Goal: Task Accomplishment & Management: Manage account settings

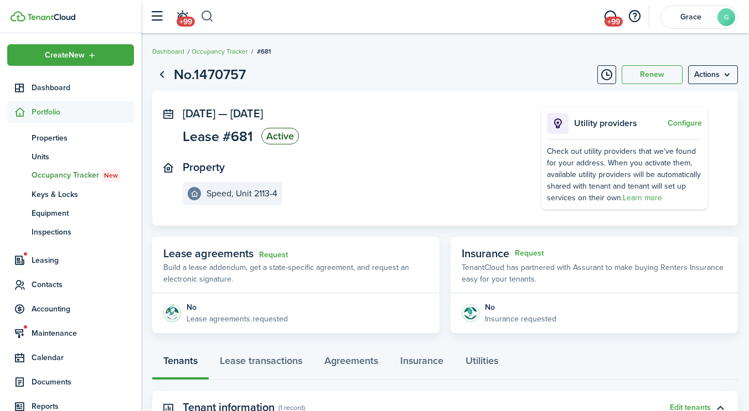
click at [213, 17] on button "button" at bounding box center [207, 16] width 14 height 19
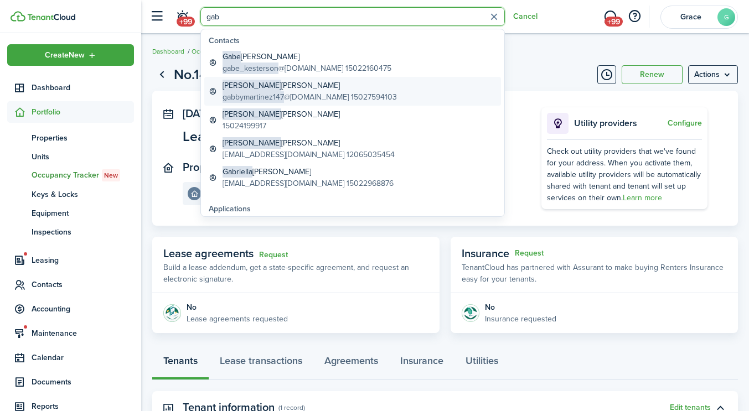
type input "gab"
click at [267, 86] on global-search-item-title "[PERSON_NAME]" at bounding box center [310, 86] width 174 height 12
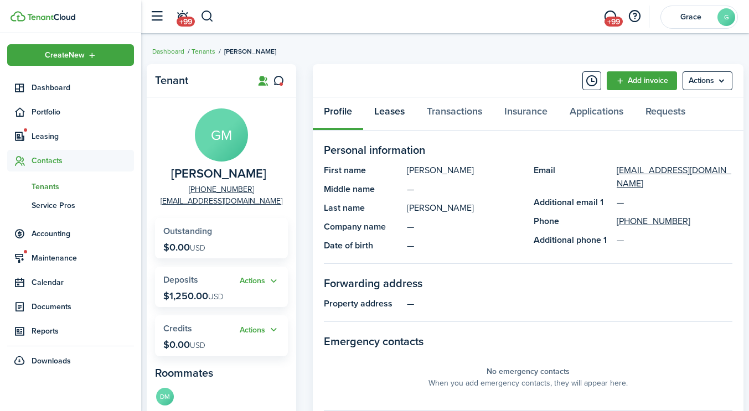
click at [397, 123] on link "Leases" at bounding box center [389, 113] width 53 height 33
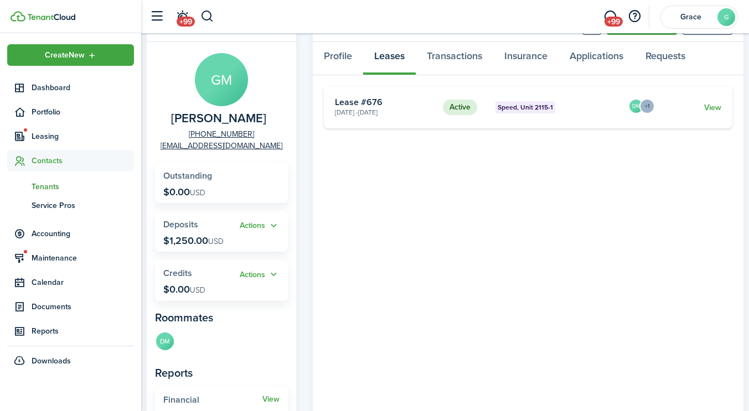
scroll to position [55, 0]
click at [166, 337] on avatar-text "DM" at bounding box center [165, 341] width 18 height 18
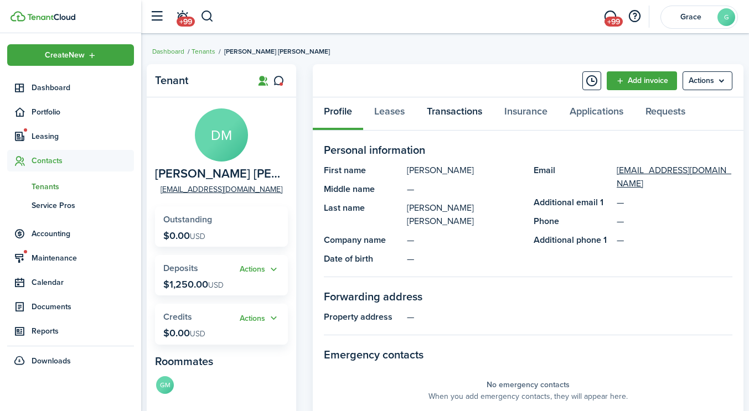
click at [454, 104] on link "Transactions" at bounding box center [455, 113] width 78 height 33
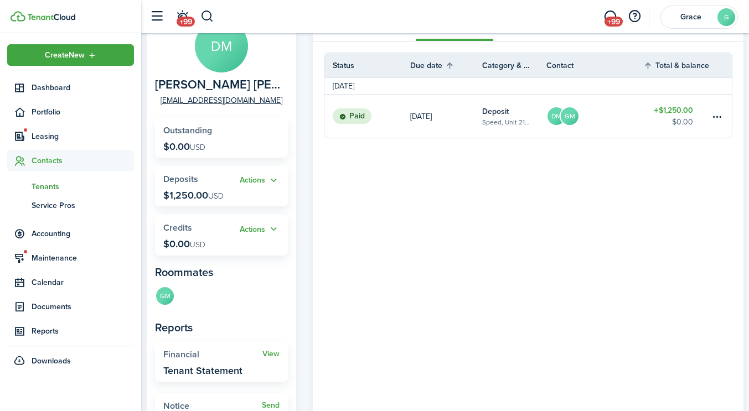
scroll to position [92, 0]
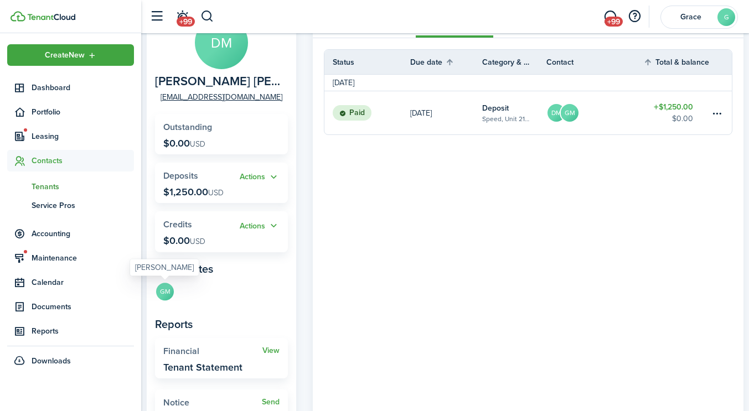
click at [163, 294] on avatar-text "GM" at bounding box center [165, 292] width 18 height 18
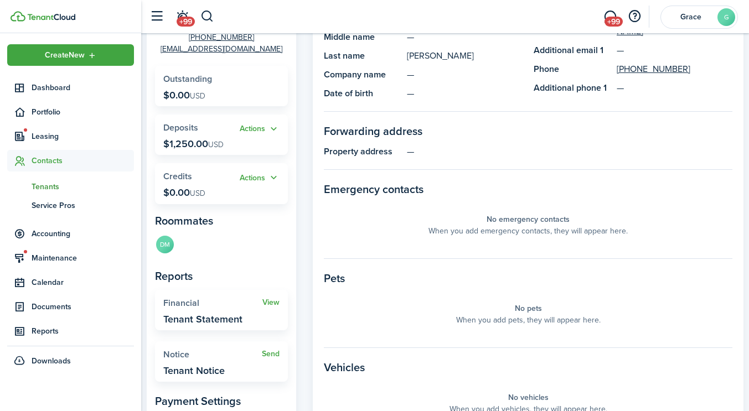
scroll to position [258, 0]
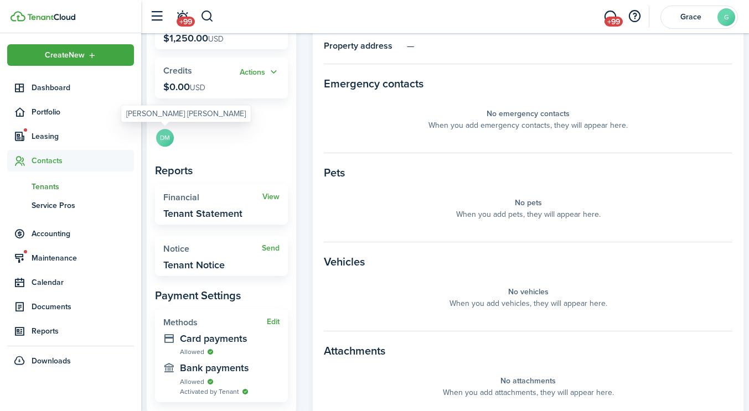
click at [168, 138] on avatar-text "DM" at bounding box center [165, 138] width 18 height 18
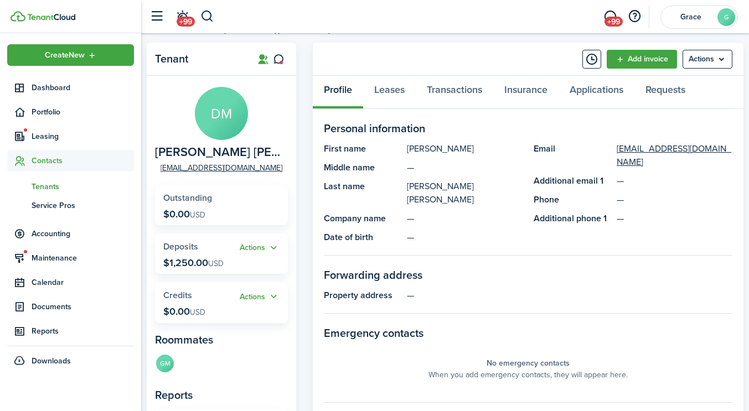
scroll to position [21, 0]
click at [390, 95] on link "Leases" at bounding box center [389, 92] width 53 height 33
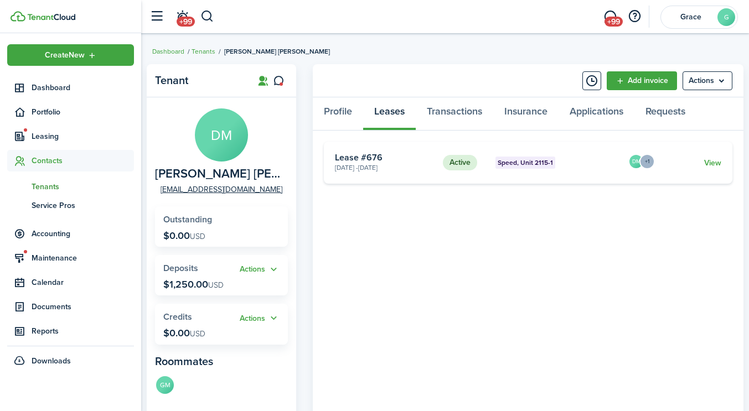
click at [713, 169] on card "Active Speed, Unit 2115-1 [DATE] - [DATE] Lease #676 DM +1 View" at bounding box center [528, 163] width 409 height 42
click at [711, 164] on link "View" at bounding box center [712, 163] width 17 height 12
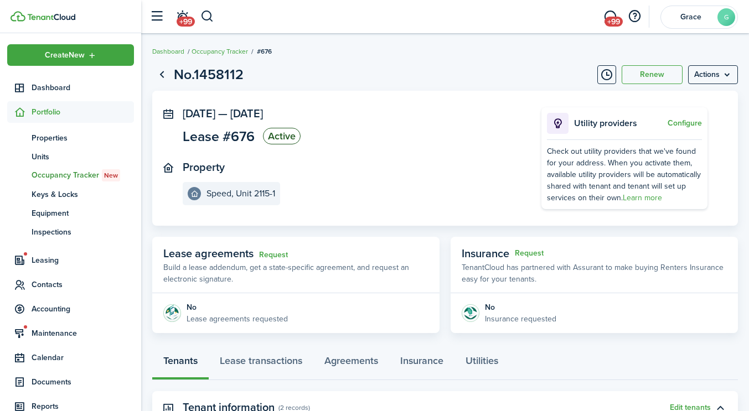
click at [445, 232] on page-view-main "[DATE] — [DATE] Lease #676 Active Property Speed, Unit 2115-1 Utility providers…" at bounding box center [445, 212] width 586 height 243
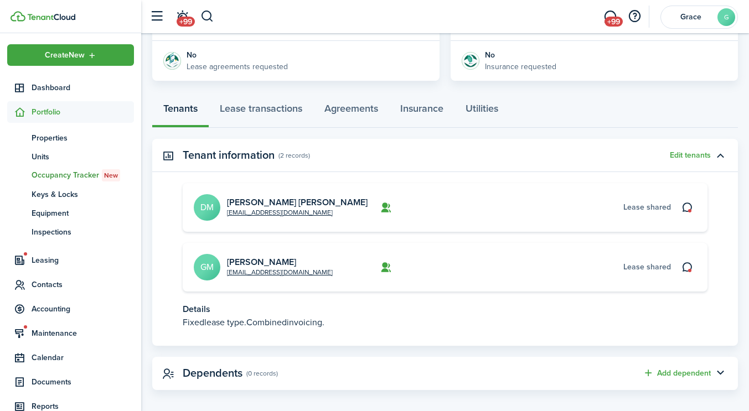
scroll to position [261, 0]
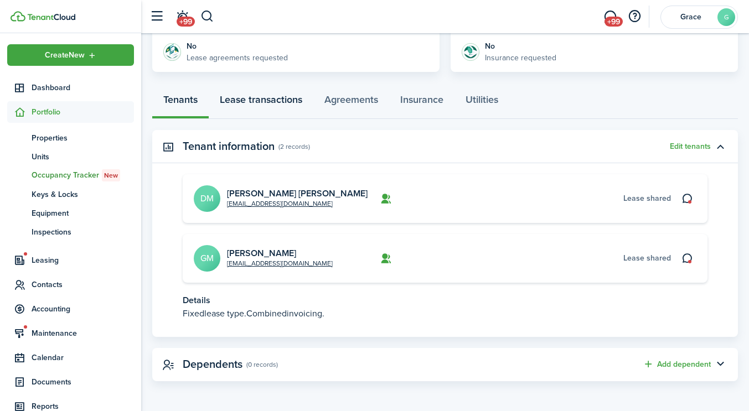
click at [262, 89] on link "Lease transactions" at bounding box center [261, 102] width 105 height 33
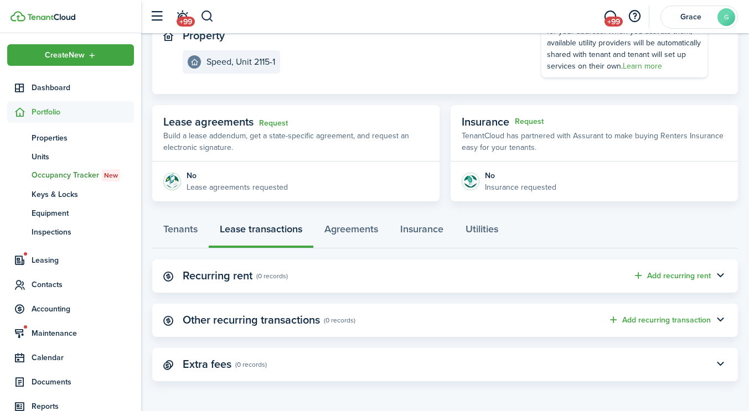
scroll to position [131, 0]
click at [681, 272] on button "Add recurring rent" at bounding box center [672, 276] width 78 height 13
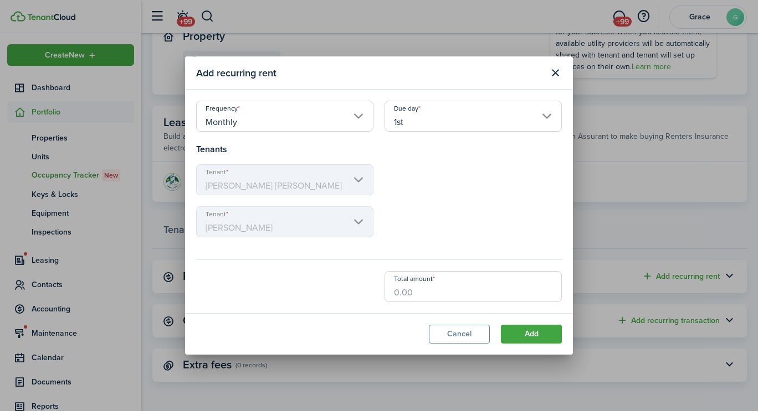
click at [429, 289] on input "Total amount" at bounding box center [472, 286] width 177 height 31
type input "$1,625.00"
click at [515, 335] on button "Add" at bounding box center [531, 334] width 61 height 19
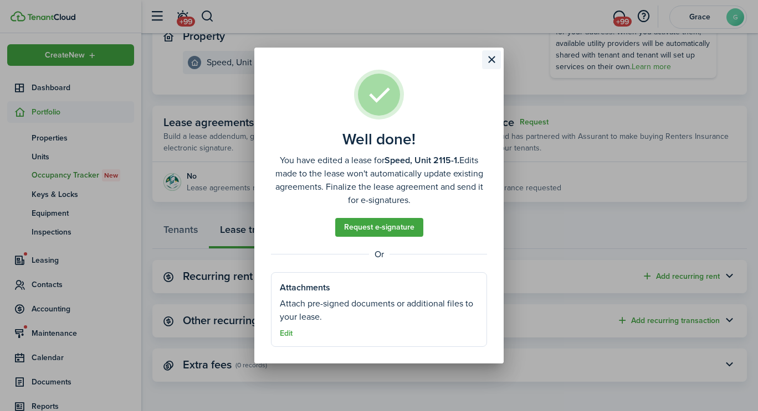
click at [498, 55] on button "Close modal" at bounding box center [491, 59] width 19 height 19
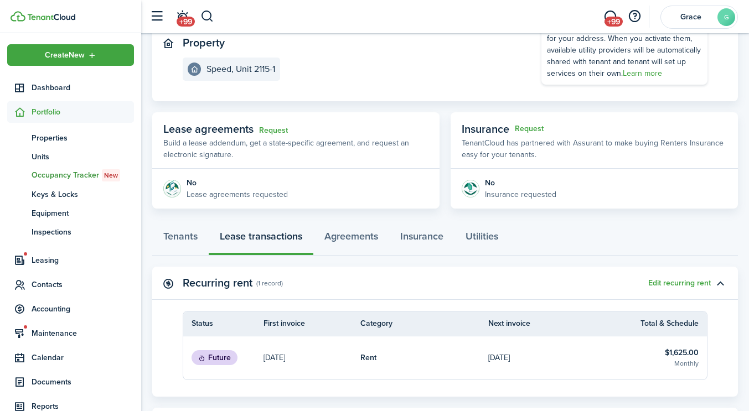
scroll to position [125, 0]
click at [173, 230] on link "Tenants" at bounding box center [180, 238] width 56 height 33
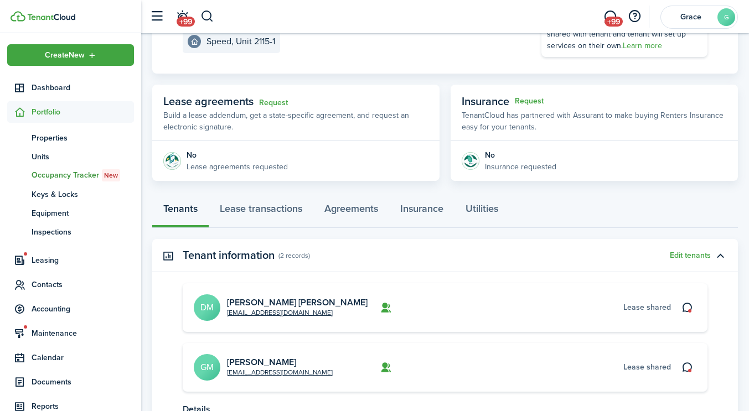
scroll to position [153, 0]
click at [266, 300] on link "[PERSON_NAME] [PERSON_NAME]" at bounding box center [297, 302] width 141 height 13
